Goal: Check status: Check status

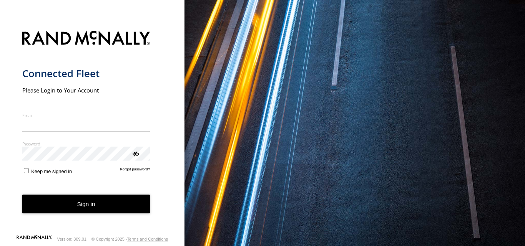
type input "**********"
click at [70, 217] on form "**********" at bounding box center [92, 130] width 140 height 209
click at [81, 206] on button "Sign in" at bounding box center [86, 204] width 128 height 19
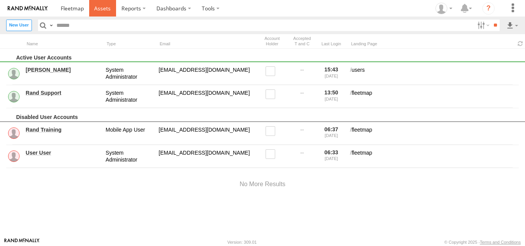
click at [102, 6] on span at bounding box center [102, 8] width 17 height 7
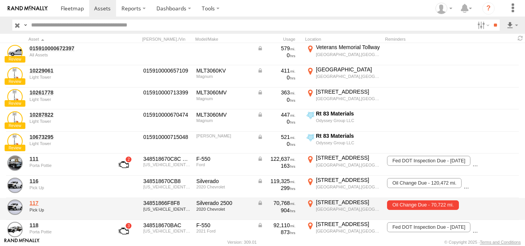
click at [36, 206] on link "117" at bounding box center [67, 203] width 75 height 7
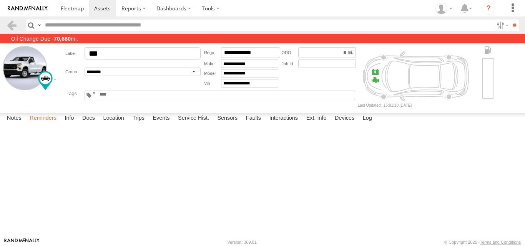
click at [41, 124] on label "Reminders" at bounding box center [43, 118] width 35 height 11
click at [81, 8] on span at bounding box center [72, 8] width 23 height 7
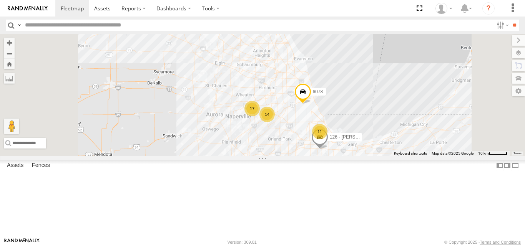
drag, startPoint x: 273, startPoint y: 150, endPoint x: 259, endPoint y: 145, distance: 15.0
click at [259, 145] on div "14 11 17 126 - [PERSON_NAME] 2475 6078" at bounding box center [262, 95] width 525 height 122
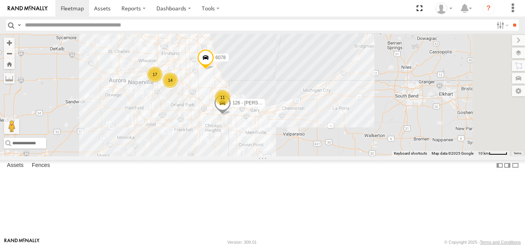
drag, startPoint x: 390, startPoint y: 178, endPoint x: 290, endPoint y: 142, distance: 105.7
click at [290, 142] on div "14 11 17 126 - [PERSON_NAME] 2475 6078" at bounding box center [262, 95] width 525 height 122
click at [229, 114] on span at bounding box center [221, 103] width 17 height 21
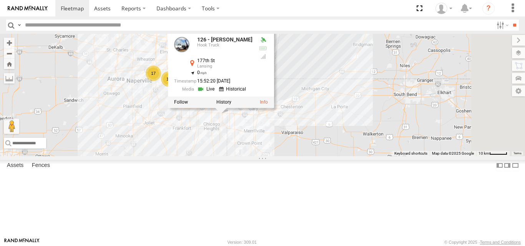
click at [217, 93] on link at bounding box center [207, 89] width 20 height 7
click at [248, 156] on div "14 11 17 126 - [PERSON_NAME] 2475 6078 126 - [PERSON_NAME] Truck [GEOGRAPHIC_DA…" at bounding box center [262, 95] width 525 height 122
